Goal: Download file/media

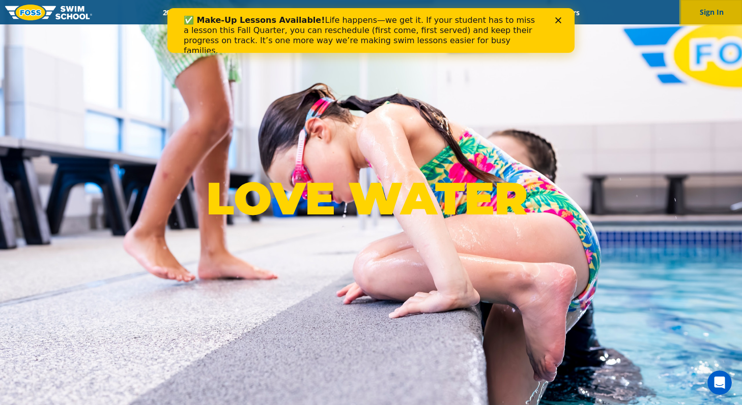
click at [706, 14] on button "Sign In" at bounding box center [711, 12] width 61 height 24
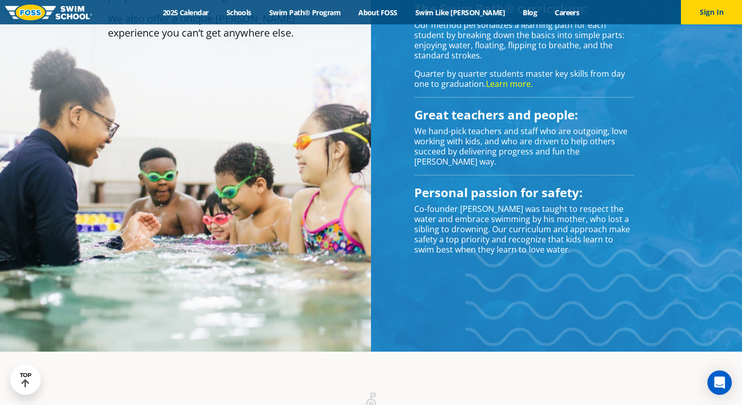
scroll to position [942, 0]
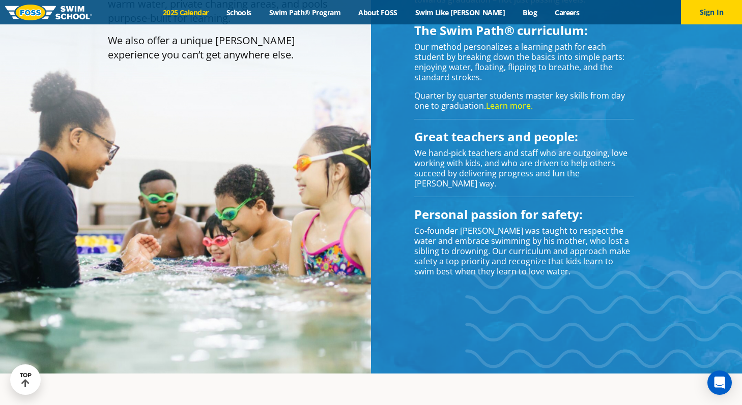
click at [211, 11] on link "2025 Calendar" at bounding box center [186, 13] width 64 height 10
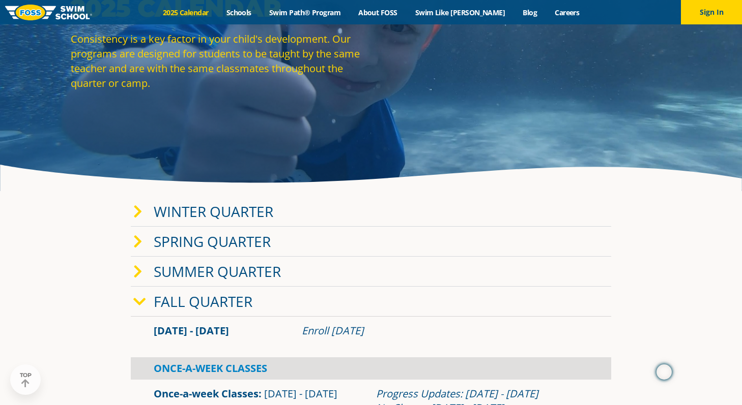
scroll to position [97, 0]
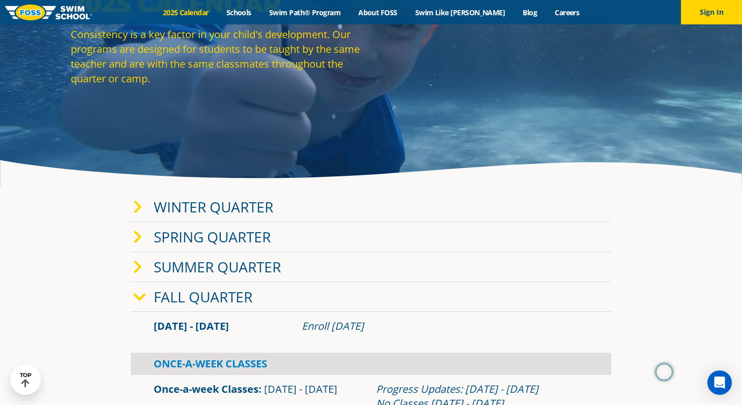
click at [137, 209] on icon at bounding box center [137, 207] width 9 height 14
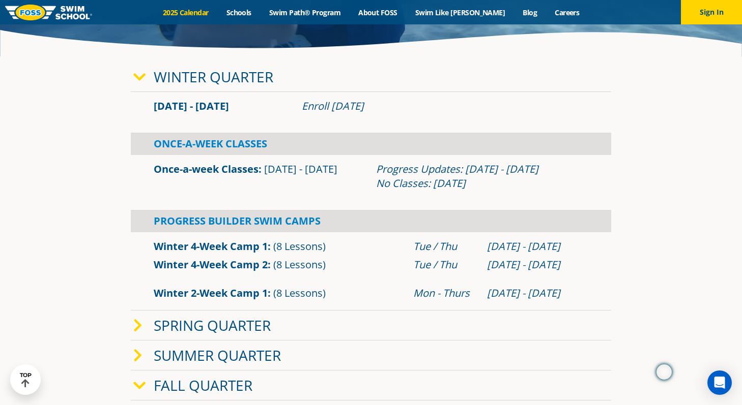
scroll to position [229, 0]
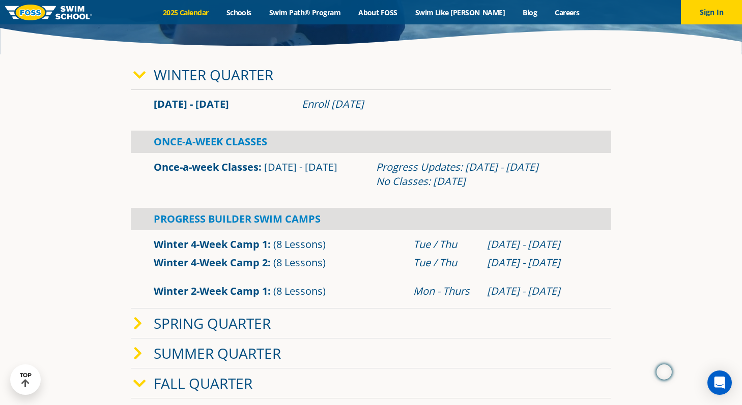
click at [143, 78] on icon at bounding box center [139, 75] width 13 height 14
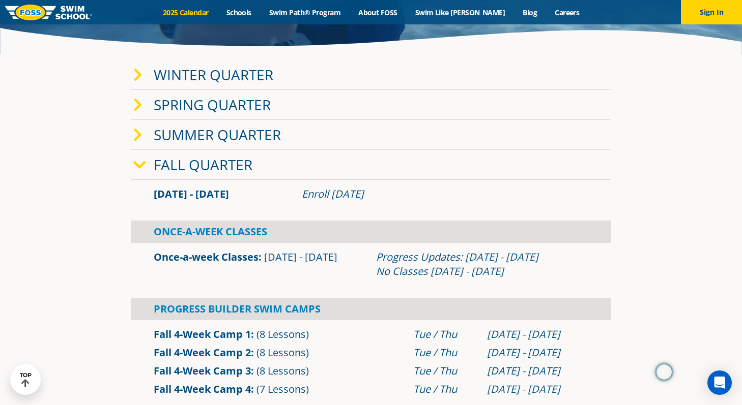
click at [183, 194] on span "Sep 2 - Dec 22" at bounding box center [191, 194] width 75 height 14
click at [192, 194] on span "Sep 2 - Dec 22" at bounding box center [191, 194] width 75 height 14
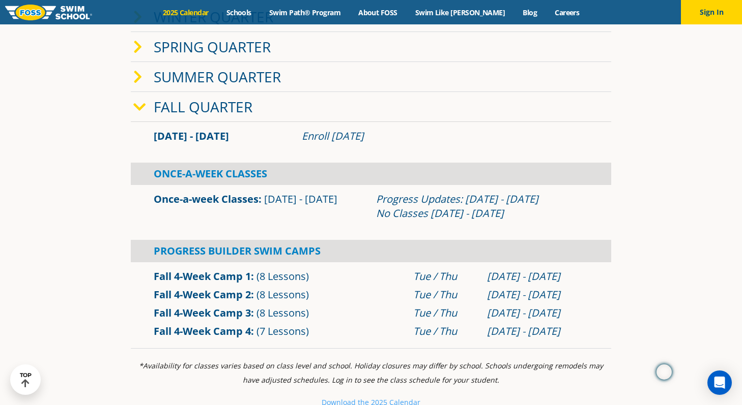
scroll to position [289, 0]
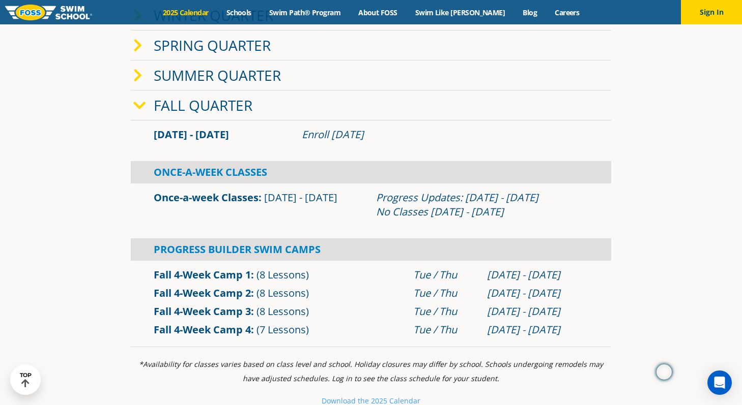
click at [145, 103] on icon at bounding box center [139, 106] width 13 height 14
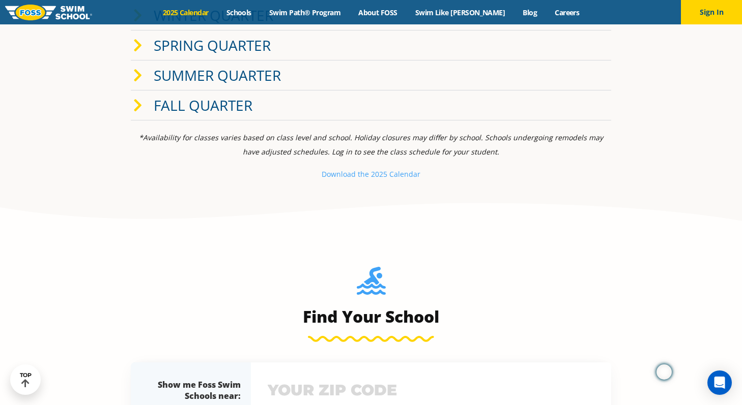
click at [145, 103] on span at bounding box center [143, 105] width 20 height 15
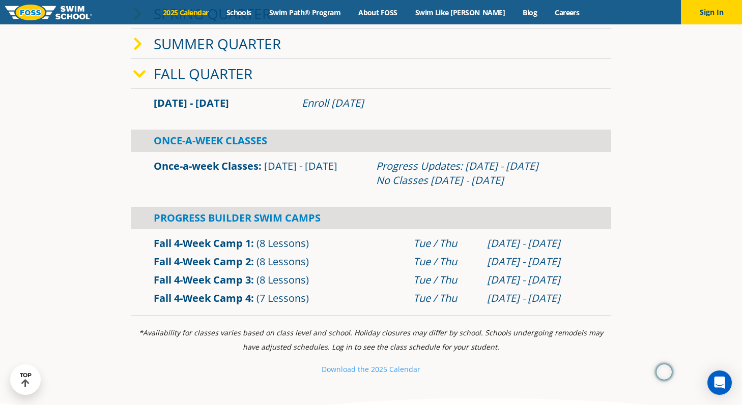
scroll to position [256, 0]
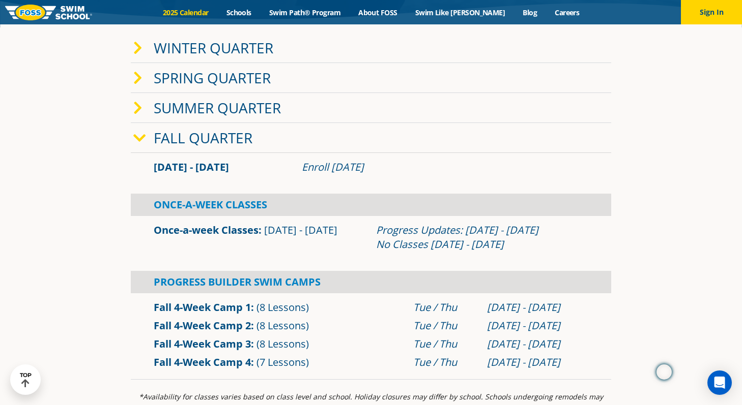
click at [263, 231] on span "Once-a-week Classes" at bounding box center [209, 230] width 110 height 14
click at [205, 171] on span "Sep 2 - Dec 22" at bounding box center [191, 167] width 75 height 14
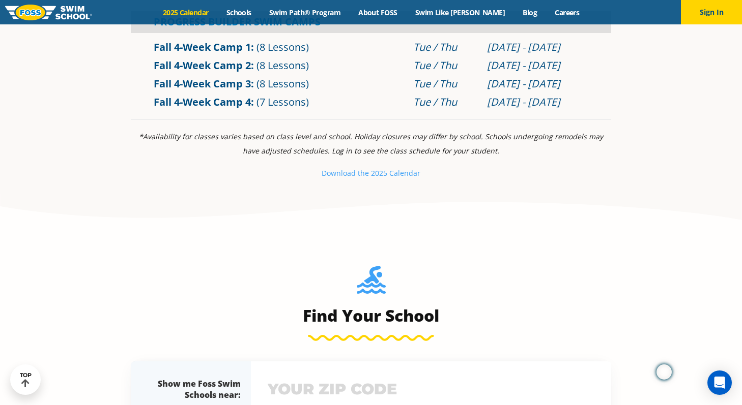
scroll to position [519, 0]
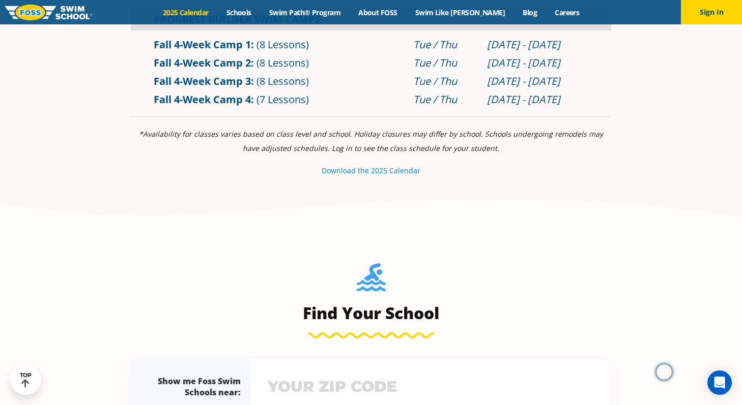
click at [340, 172] on small "Download th" at bounding box center [342, 171] width 43 height 10
